Goal: Task Accomplishment & Management: Manage account settings

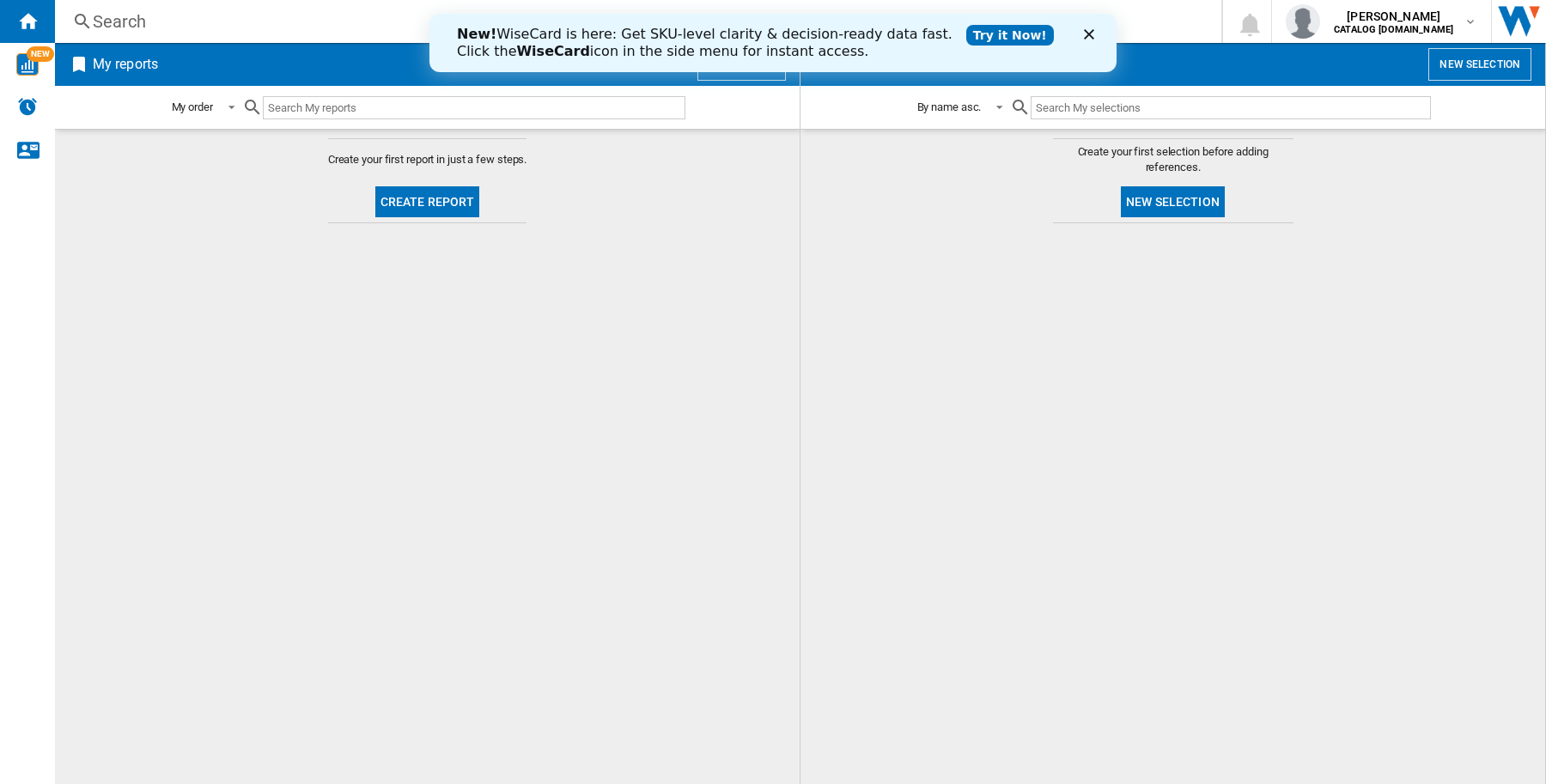
click at [1091, 32] on polygon "Fermer" at bounding box center [1089, 34] width 10 height 10
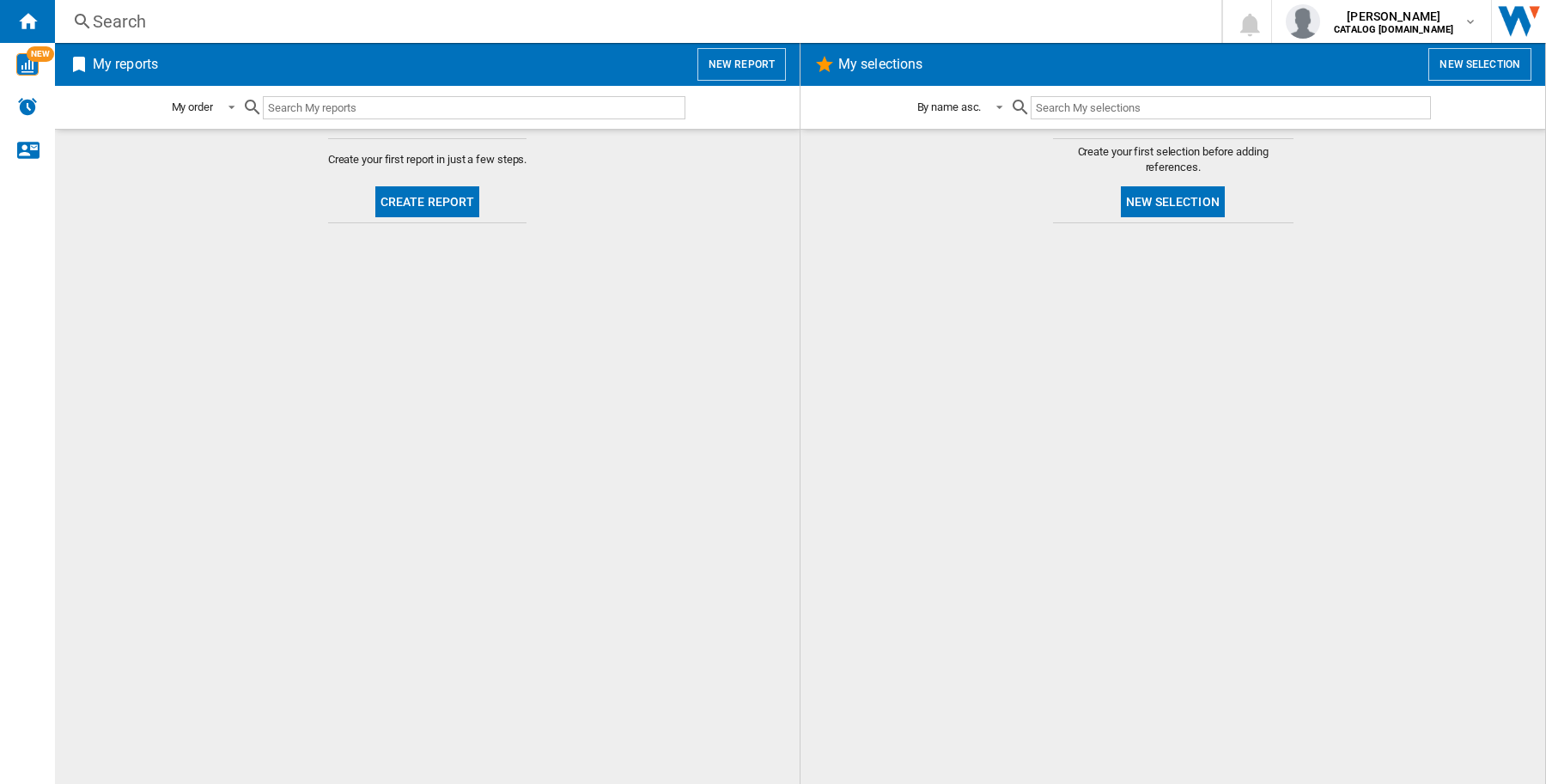
click at [1487, 212] on md-content "Create your first selection before adding references. New selection" at bounding box center [1172, 456] width 745 height 655
click at [1473, 18] on md-icon "button" at bounding box center [1470, 21] width 14 height 14
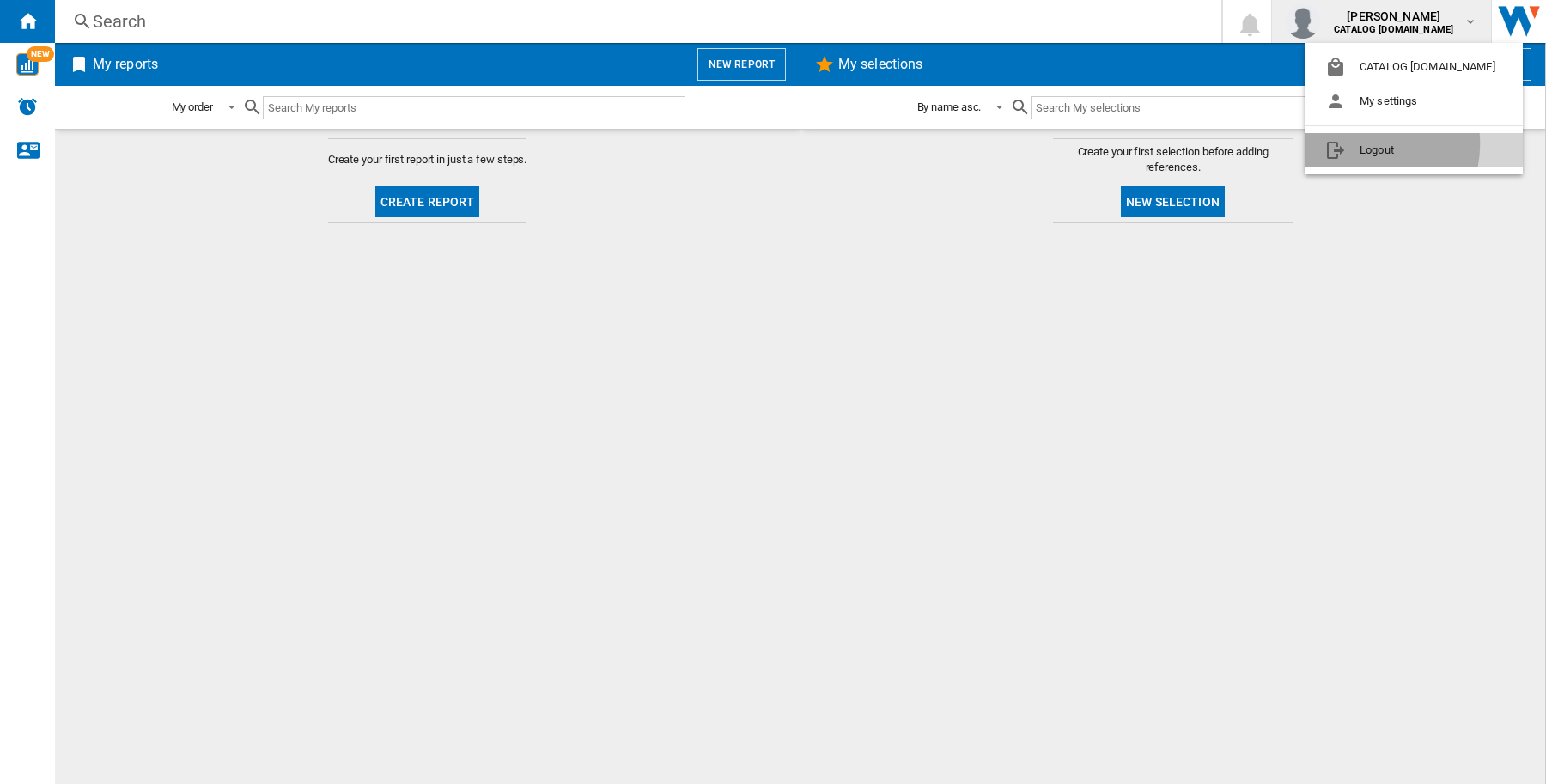
click at [1363, 143] on button "Logout" at bounding box center [1414, 150] width 218 height 34
